Goal: Transaction & Acquisition: Subscribe to service/newsletter

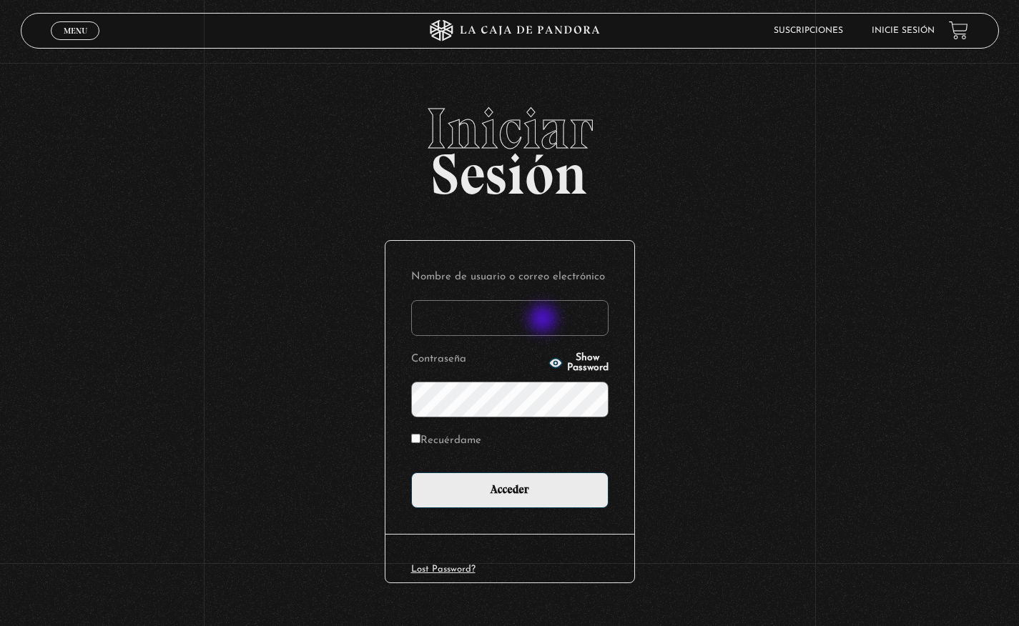
click at [544, 320] on input "Nombre de usuario o correo electrónico" at bounding box center [509, 318] width 197 height 36
type input "titagomez2010@hotmail.com"
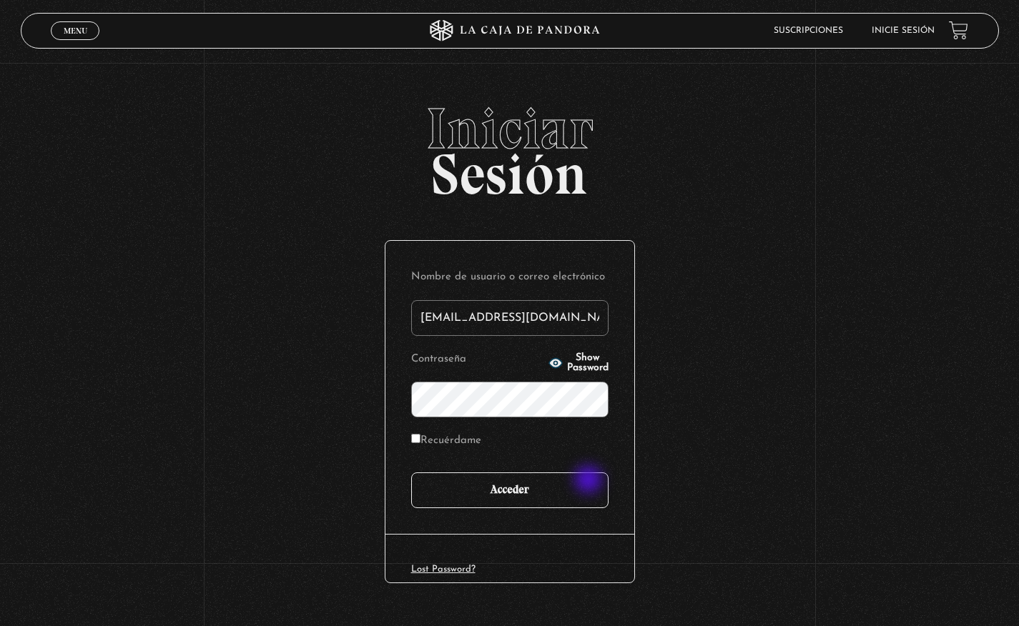
click at [582, 487] on input "Acceder" at bounding box center [509, 490] width 197 height 36
